Goal: Find contact information: Find contact information

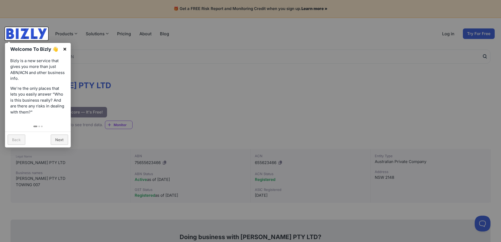
click at [64, 49] on link "×" at bounding box center [65, 49] width 12 height 12
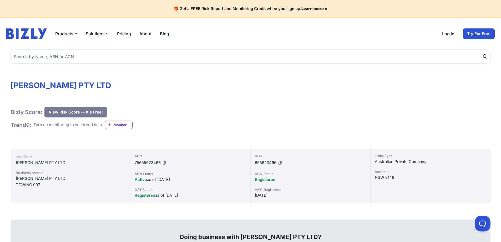
click at [144, 34] on link "About" at bounding box center [145, 34] width 12 height 6
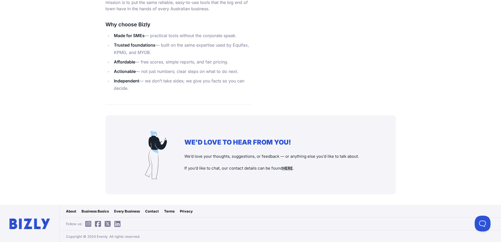
scroll to position [479, 0]
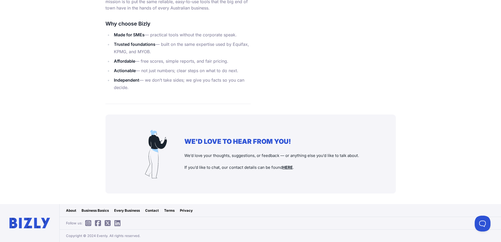
click at [149, 211] on link "Contact" at bounding box center [152, 209] width 14 height 5
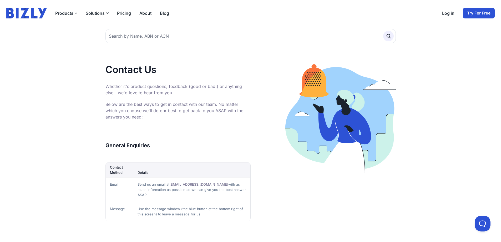
scroll to position [18, 0]
